Goal: Manage account settings

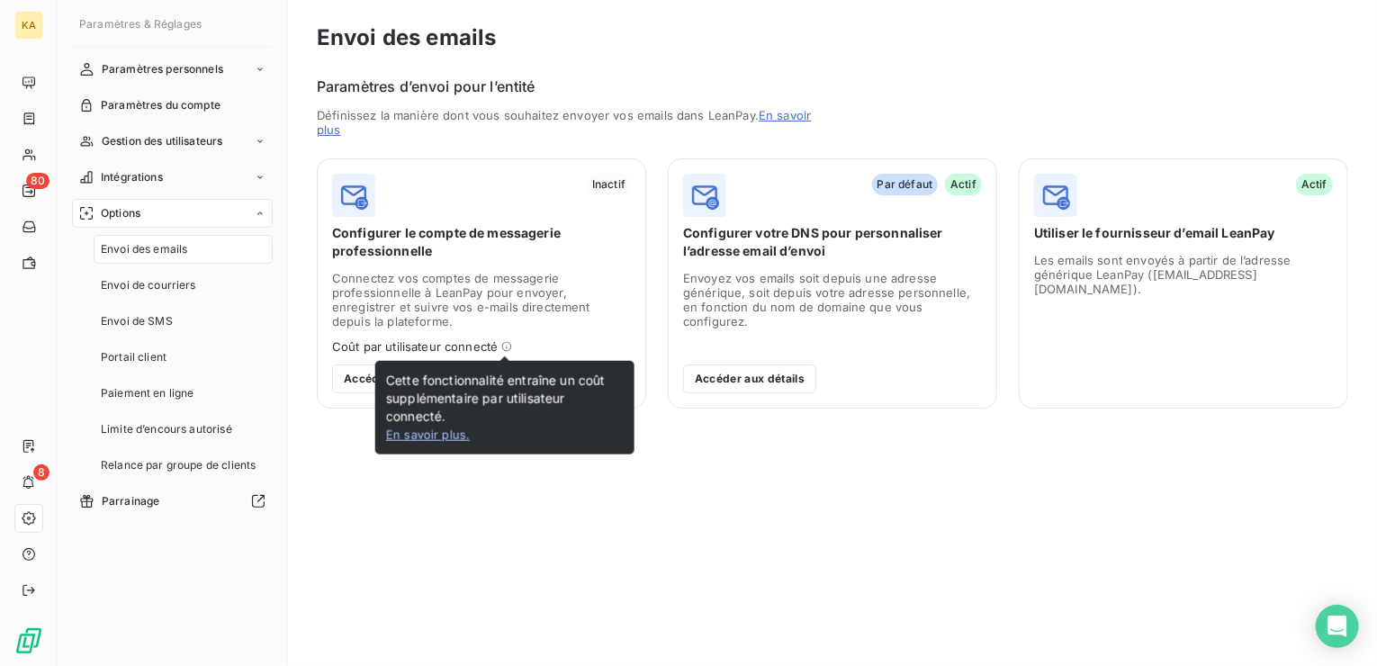
click at [431, 435] on link "En savoir plus ." at bounding box center [428, 435] width 84 height 14
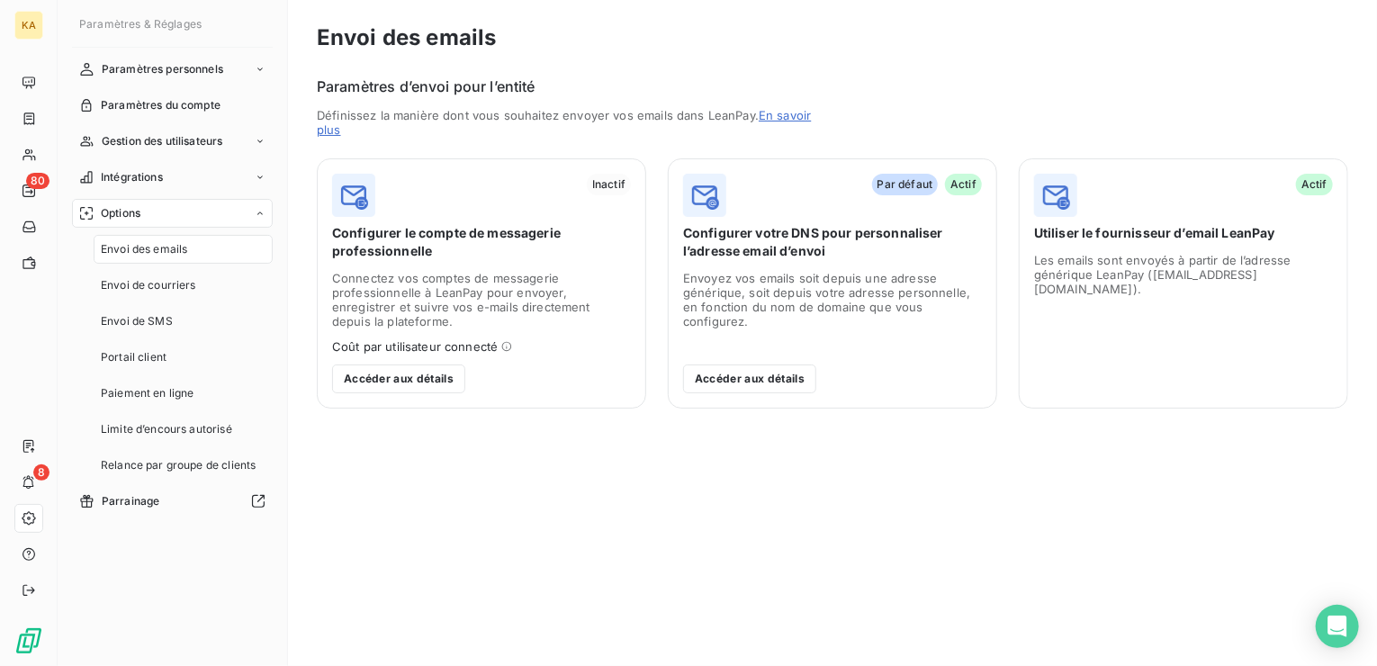
click at [364, 206] on img at bounding box center [353, 195] width 43 height 43
click at [615, 186] on span "Inactif" at bounding box center [609, 185] width 44 height 22
click at [503, 297] on span "Connectez vos comptes de messagerie professionnelle à LeanPay pour envoyer, enr…" at bounding box center [481, 312] width 299 height 83
click at [432, 381] on button "Accéder aux détails" at bounding box center [398, 379] width 133 height 29
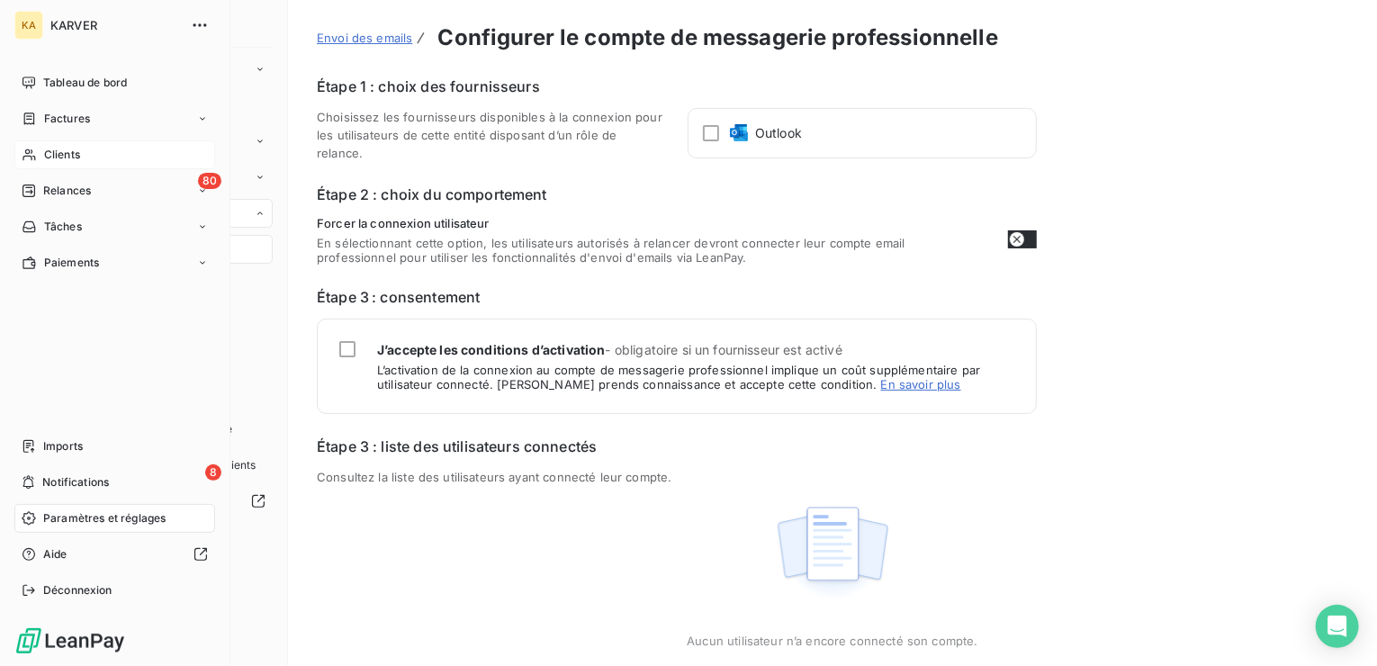
click at [68, 157] on span "Clients" at bounding box center [62, 155] width 36 height 16
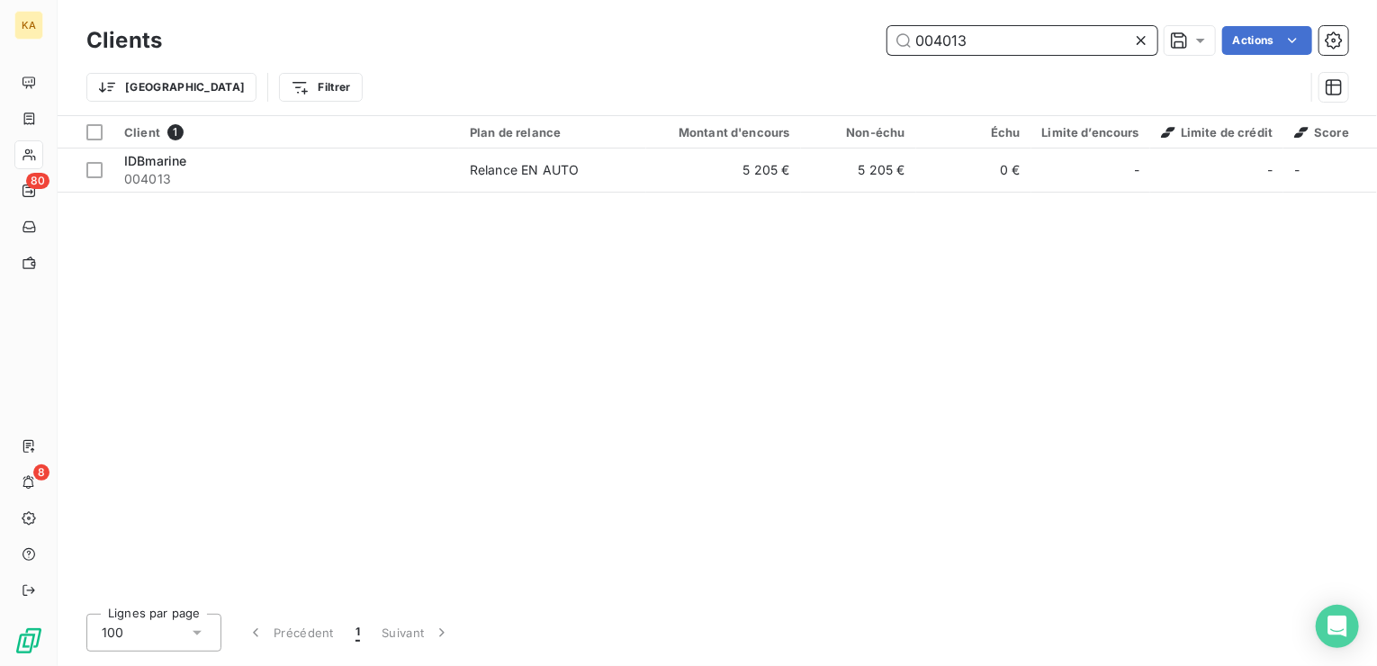
click at [987, 42] on input "004013" at bounding box center [1022, 40] width 270 height 29
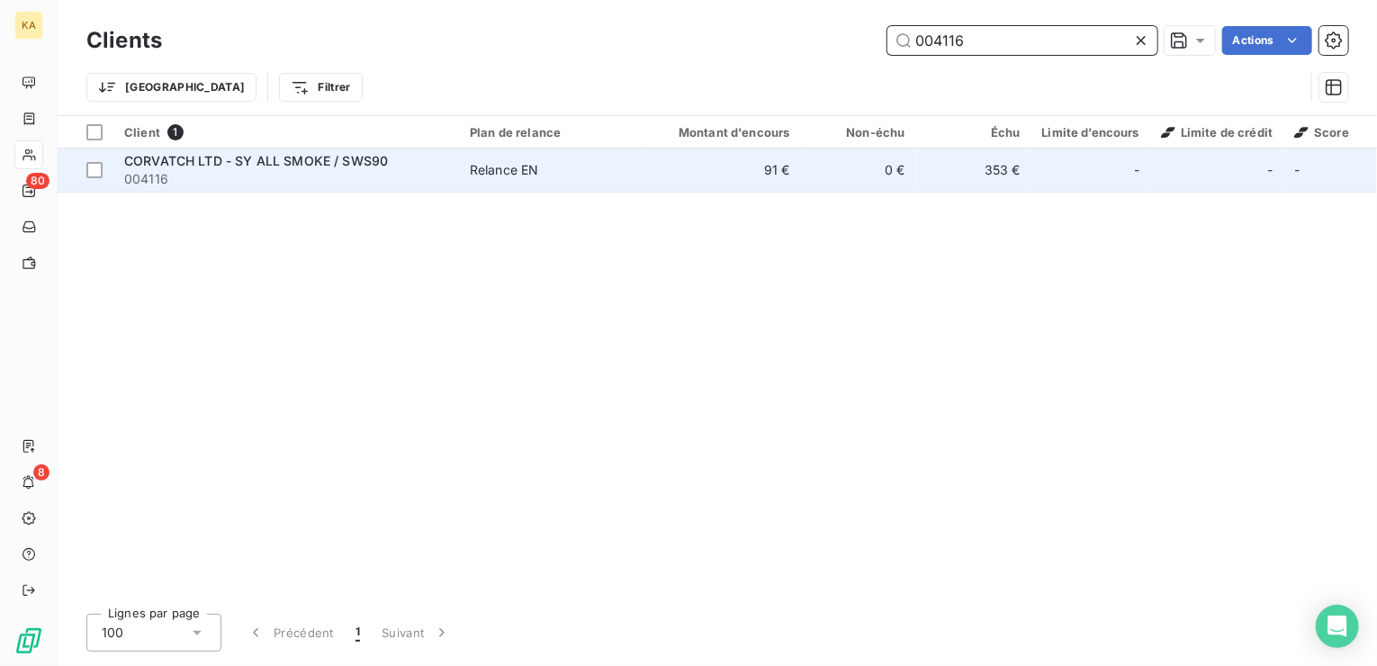
type input "004116"
click at [783, 165] on td "91 €" at bounding box center [723, 170] width 155 height 43
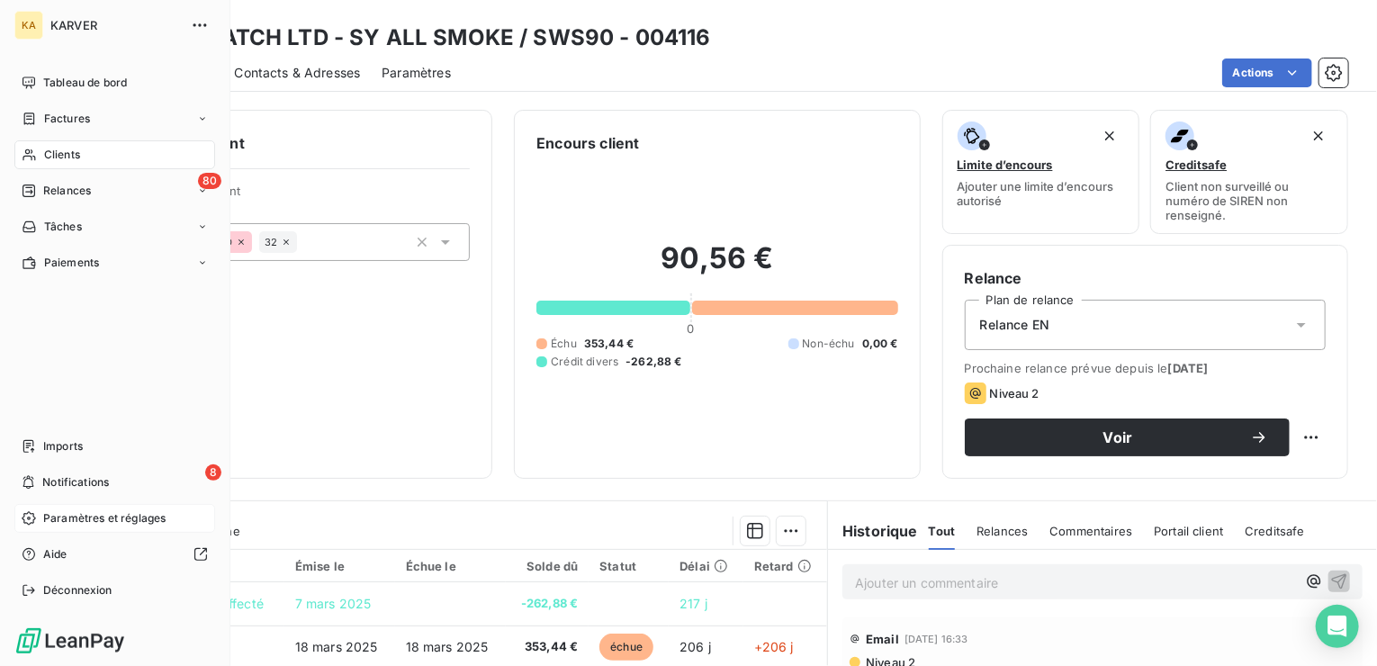
click at [109, 514] on span "Paramètres et réglages" at bounding box center [104, 518] width 122 height 16
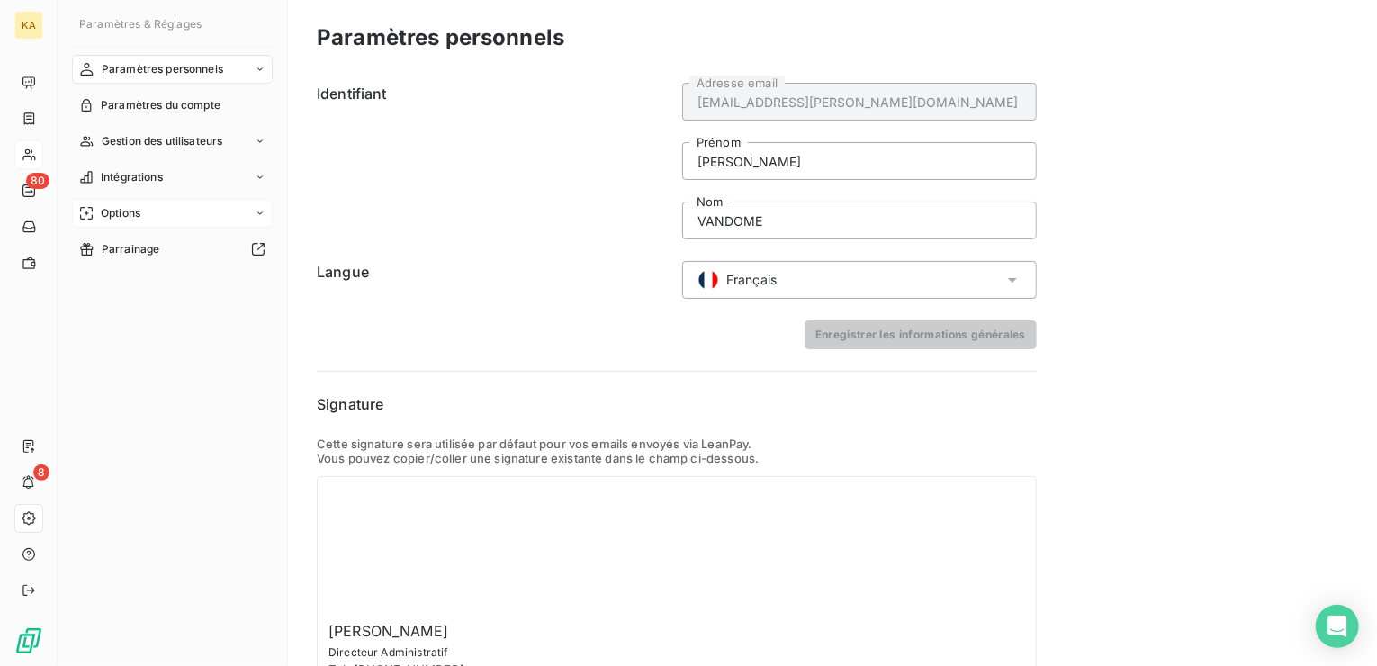
click at [256, 214] on icon at bounding box center [260, 213] width 11 height 11
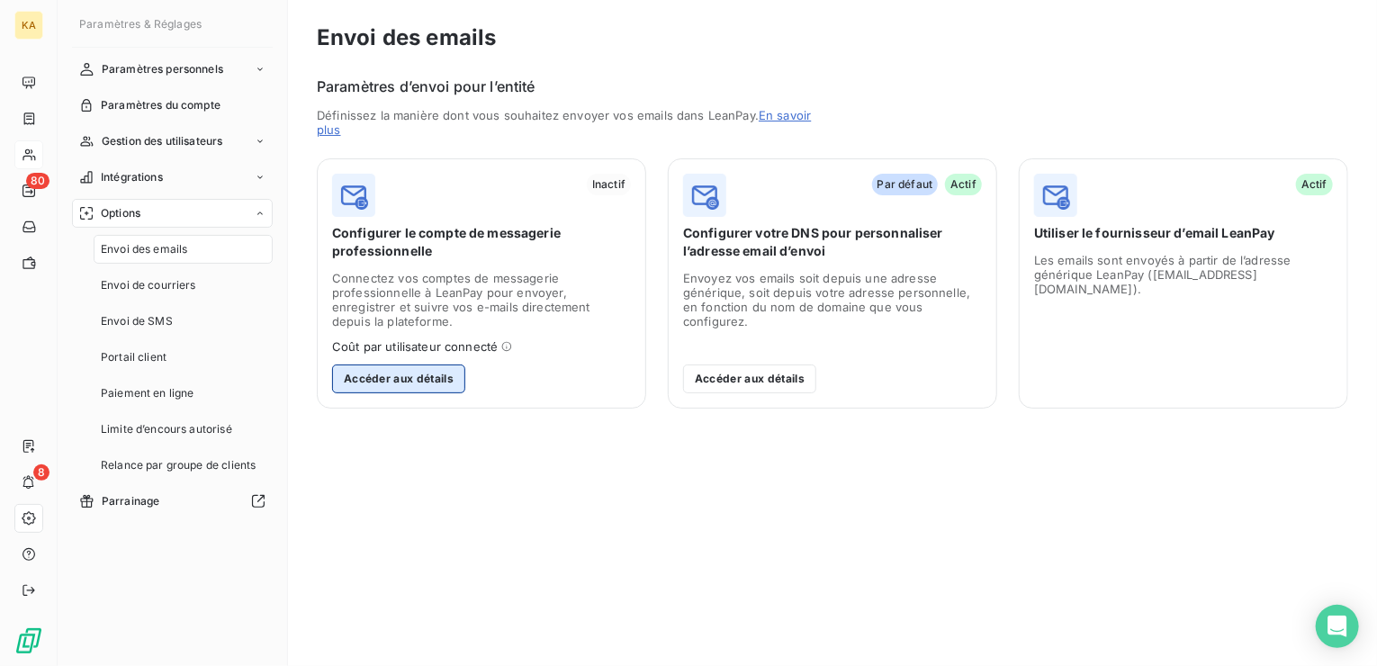
click at [412, 378] on button "Accéder aux détails" at bounding box center [398, 379] width 133 height 29
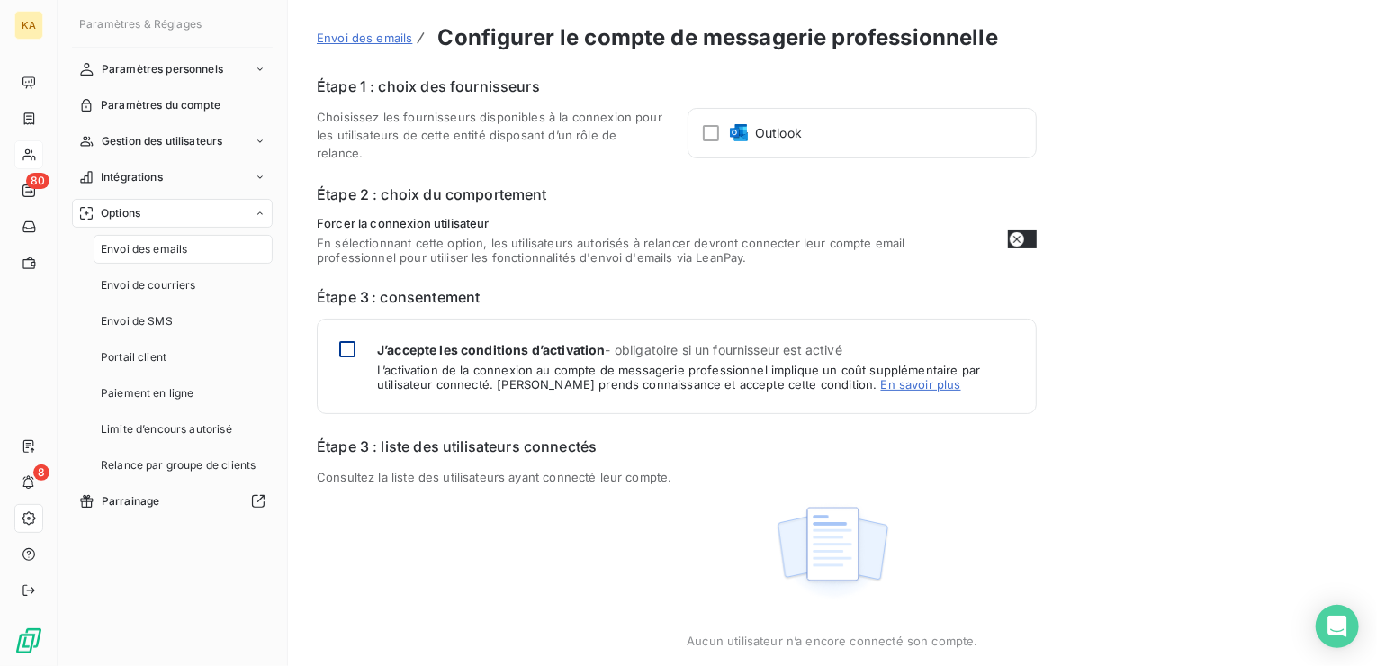
click at [345, 341] on div at bounding box center [347, 349] width 16 height 16
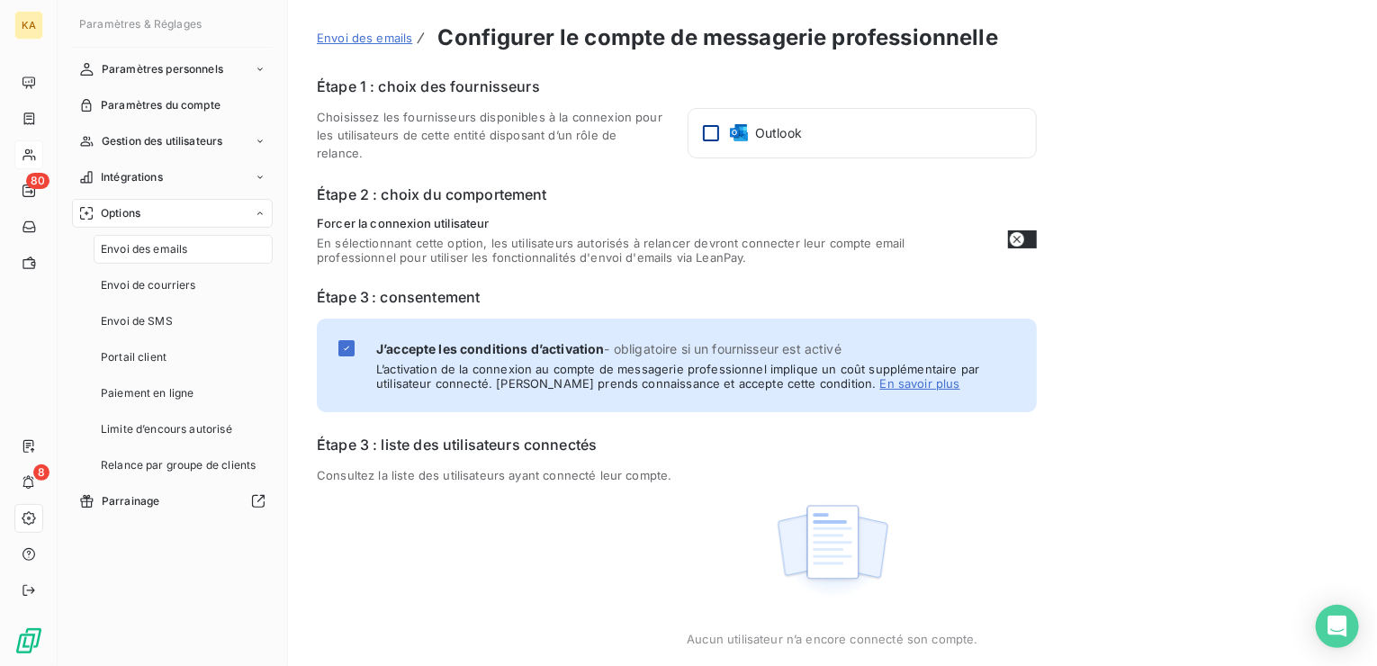
click at [710, 132] on div at bounding box center [711, 133] width 16 height 16
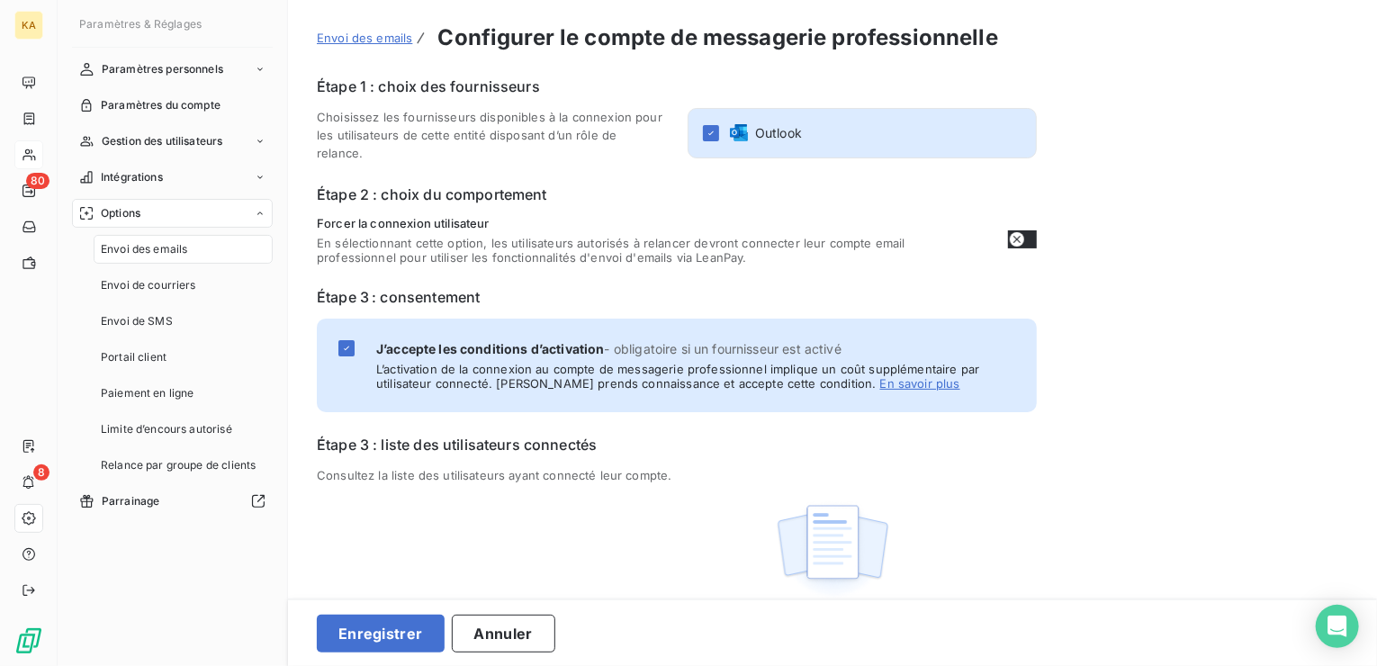
click at [1022, 232] on icon "button" at bounding box center [1017, 239] width 14 height 14
click at [385, 630] on button "Enregistrer" at bounding box center [381, 634] width 128 height 38
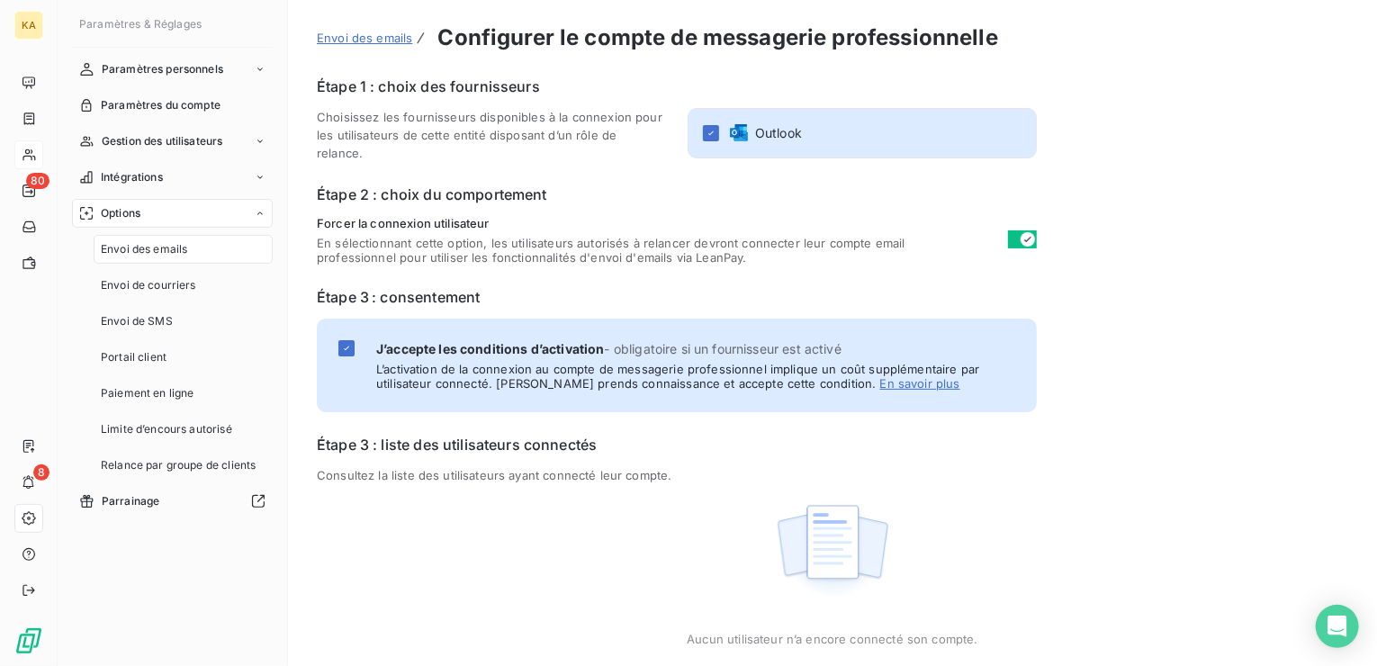
click at [383, 450] on h6 "Étape 3 : liste des utilisateurs connectés" at bounding box center [832, 445] width 1031 height 22
click at [191, 109] on span "Paramètres du compte" at bounding box center [161, 105] width 120 height 16
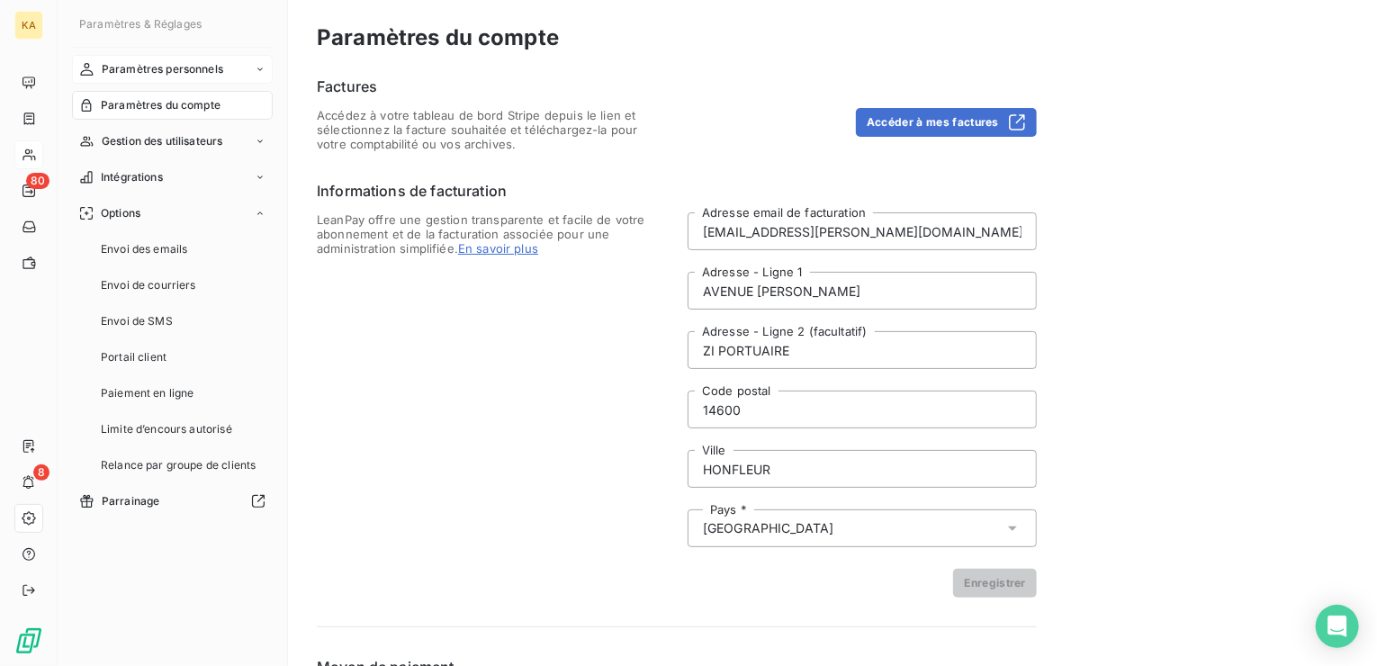
click at [257, 73] on icon at bounding box center [260, 69] width 11 height 11
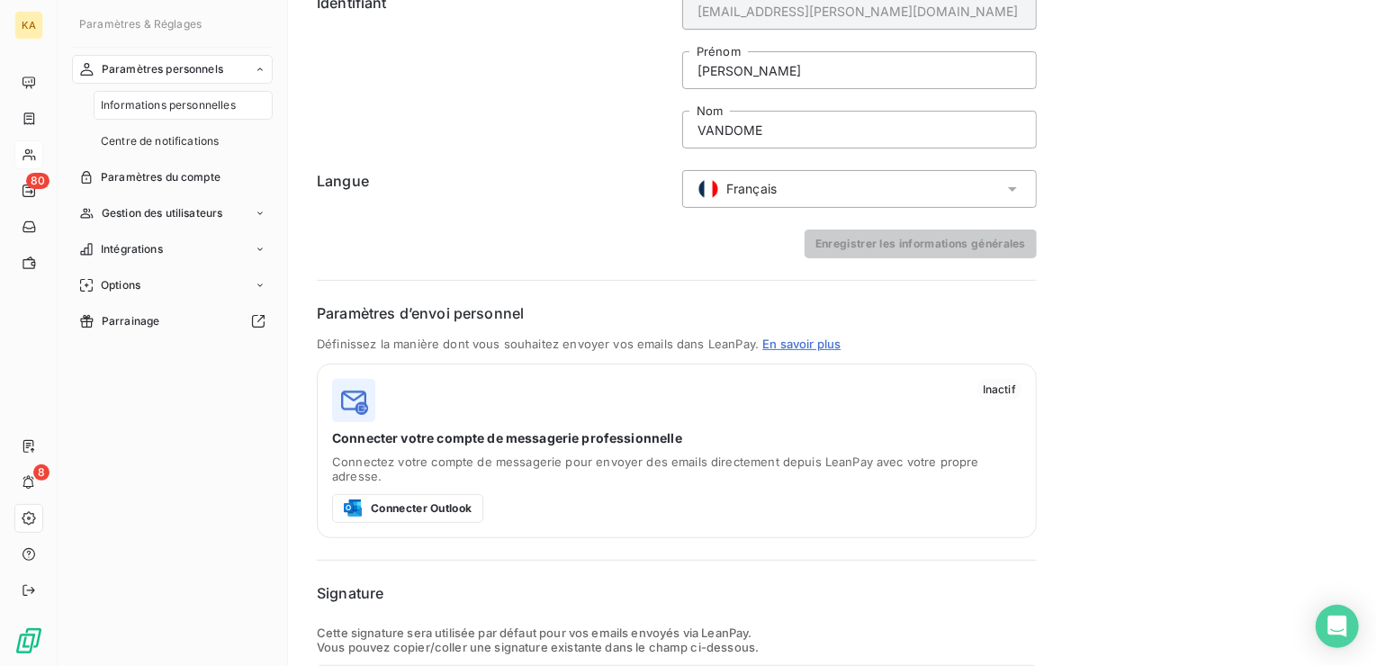
scroll to position [180, 0]
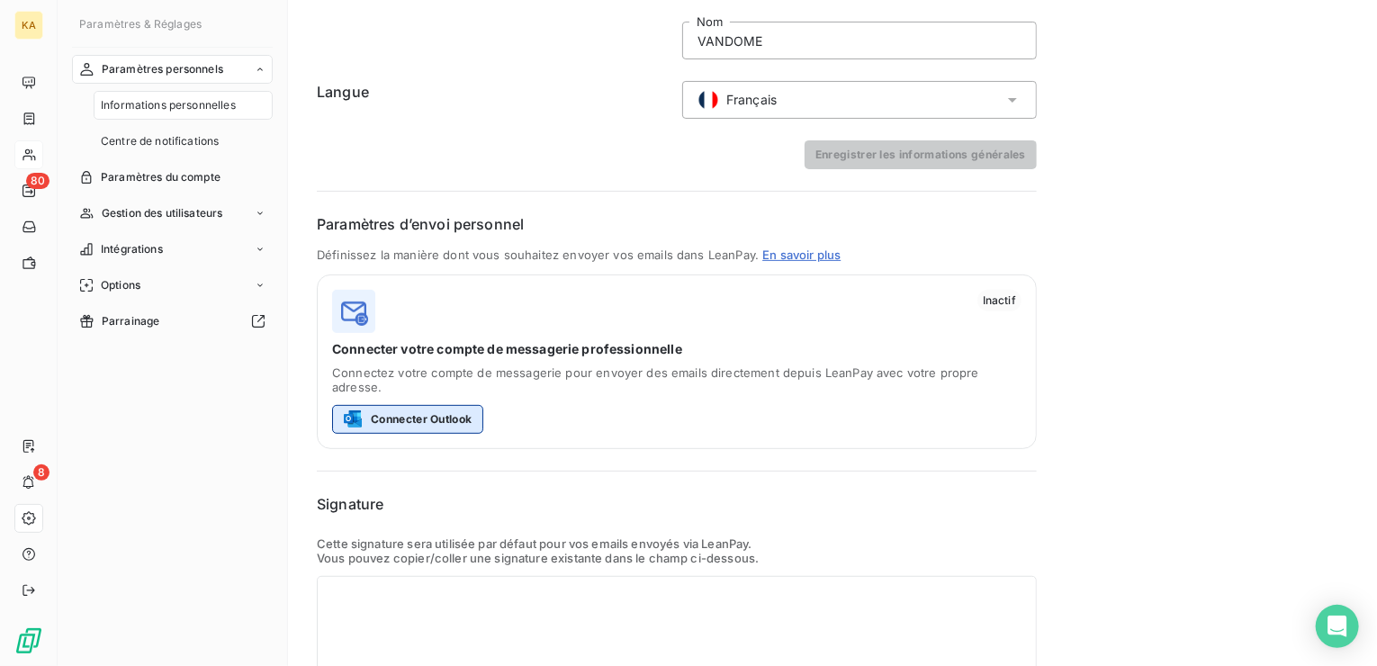
click at [408, 405] on button "Connecter Outlook" at bounding box center [407, 419] width 151 height 29
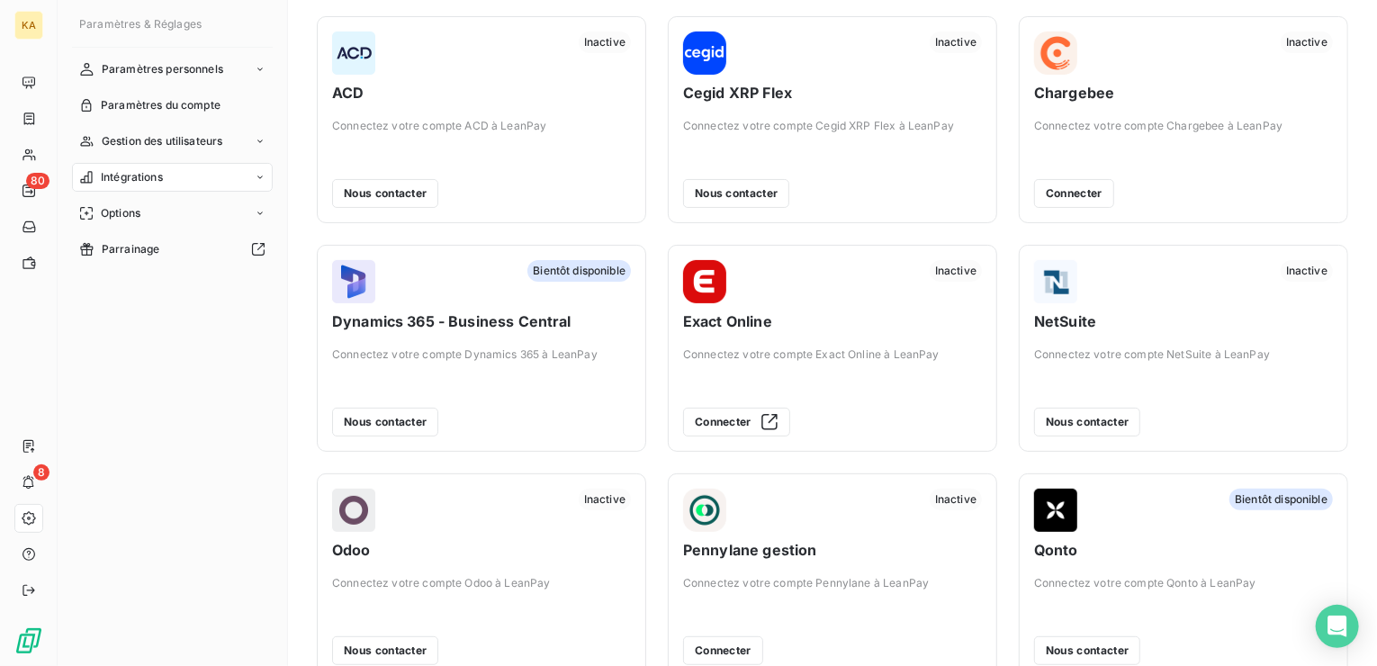
scroll to position [90, 0]
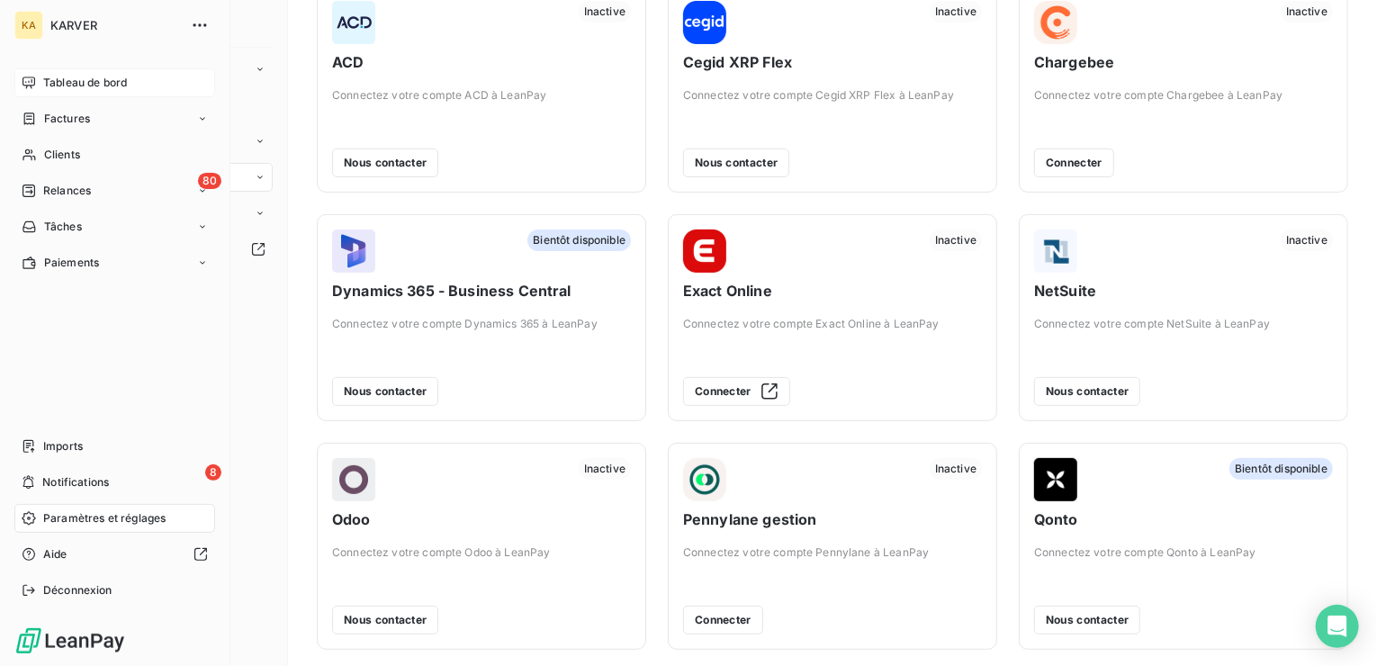
click at [99, 77] on span "Tableau de bord" at bounding box center [85, 83] width 84 height 16
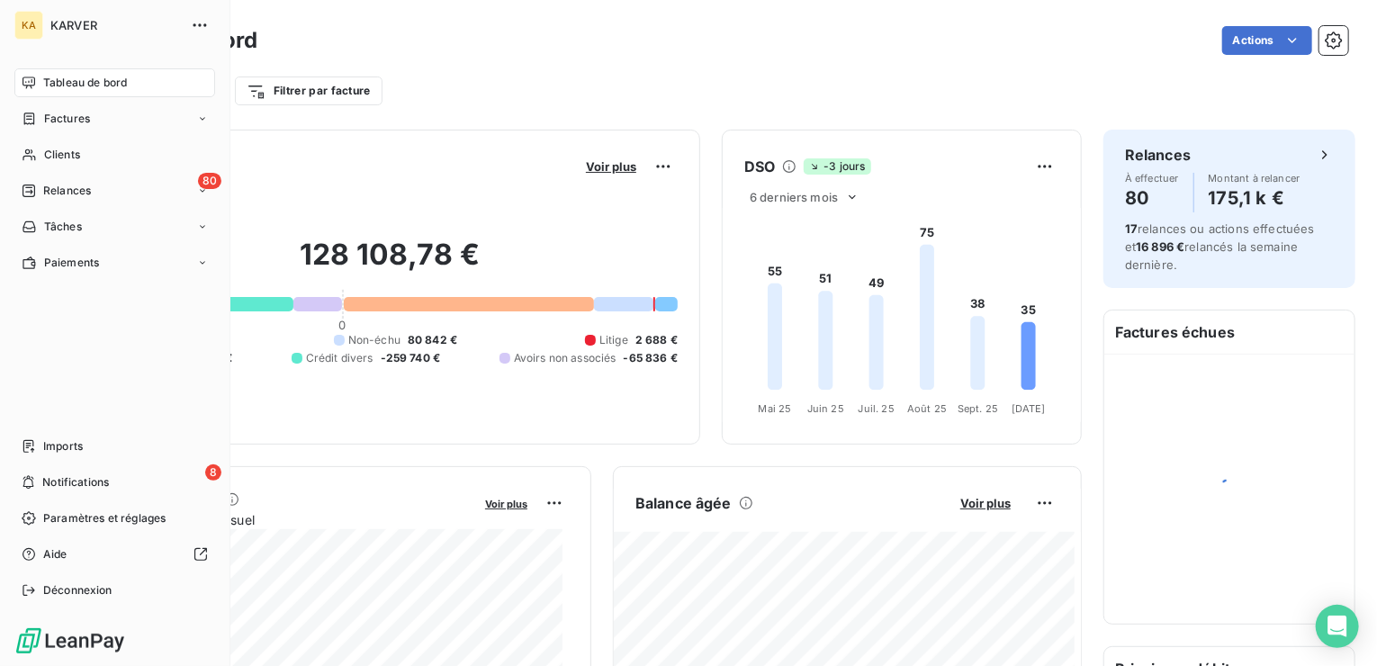
click at [86, 23] on span "KARVER" at bounding box center [115, 25] width 130 height 14
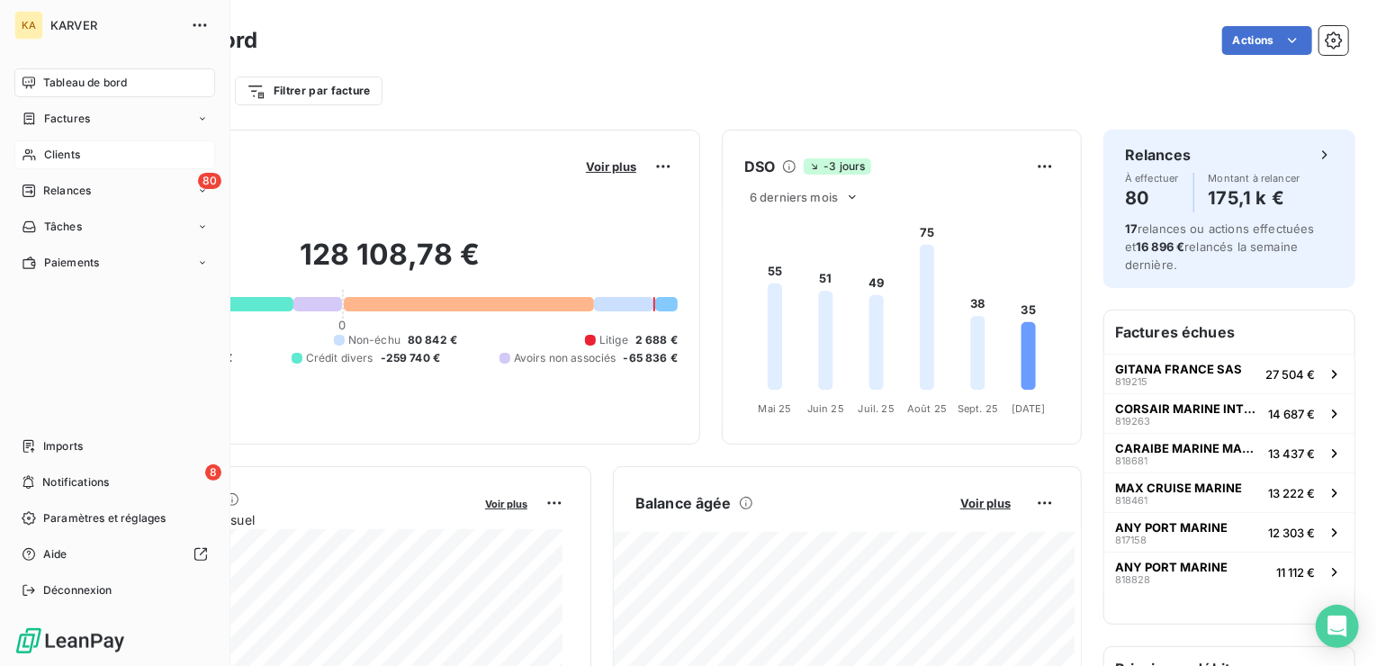
click at [76, 158] on span "Clients" at bounding box center [62, 155] width 36 height 16
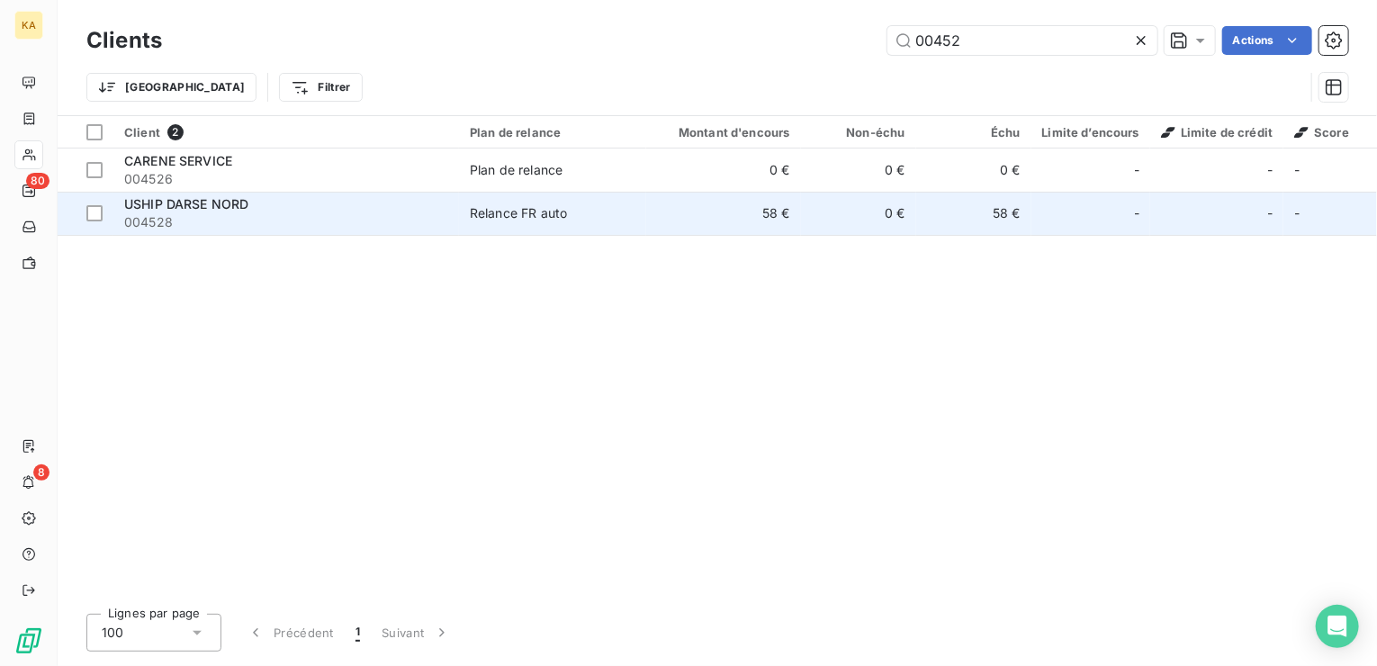
type input "00452"
click at [164, 210] on span "USHIP DARSE NORD" at bounding box center [186, 203] width 124 height 15
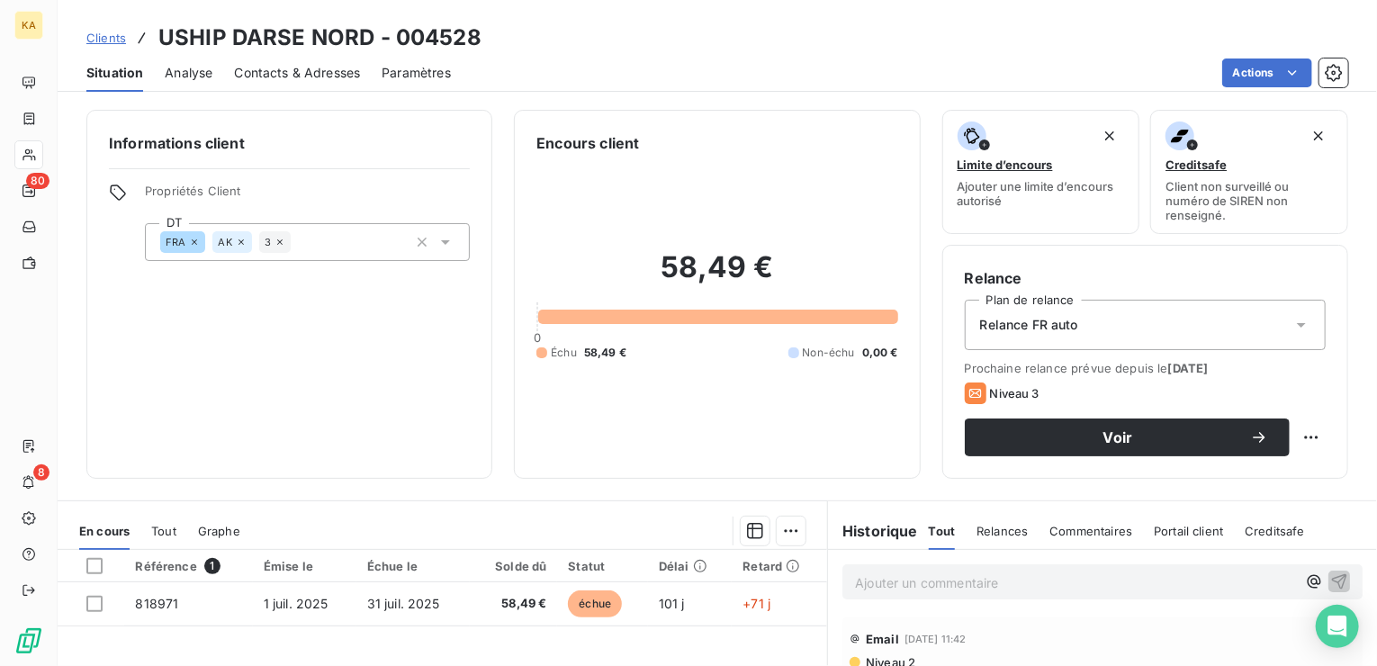
click at [105, 36] on span "Clients" at bounding box center [106, 38] width 40 height 14
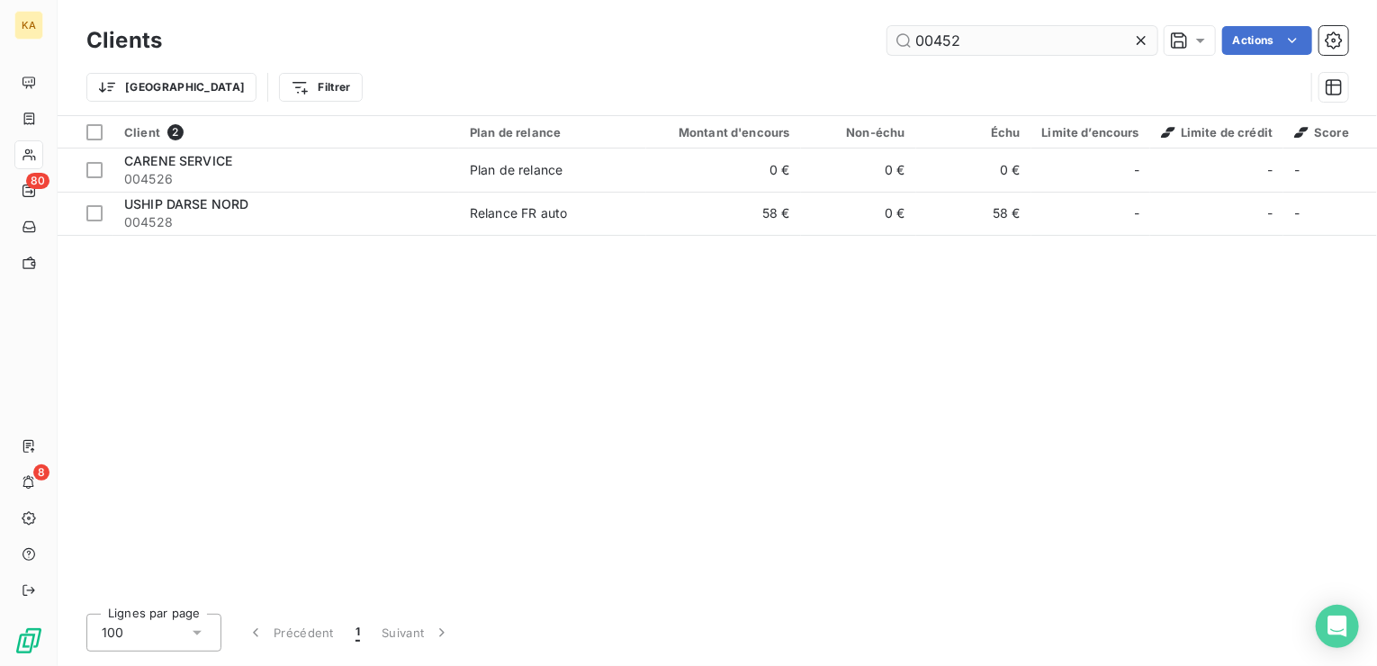
click at [979, 42] on input "00452" at bounding box center [1022, 40] width 270 height 29
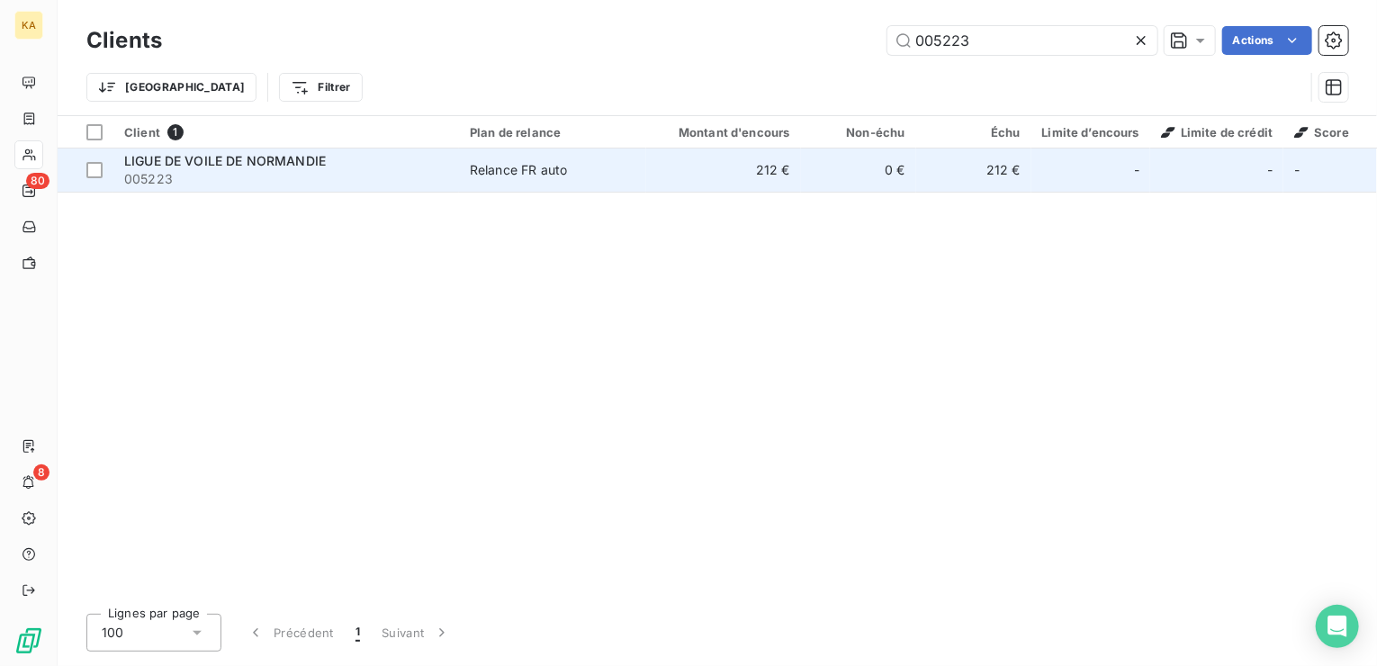
type input "005223"
click at [554, 171] on div "Relance FR auto" at bounding box center [518, 170] width 97 height 18
